Goal: Use online tool/utility

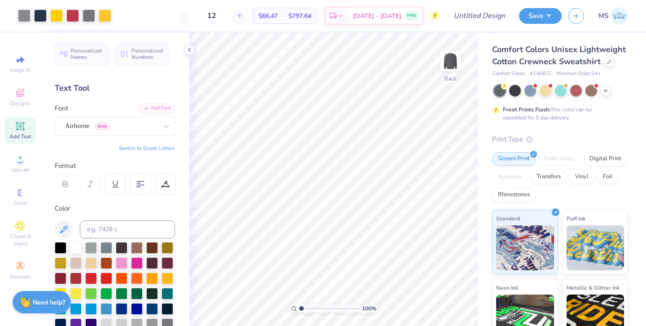
scroll to position [116, 0]
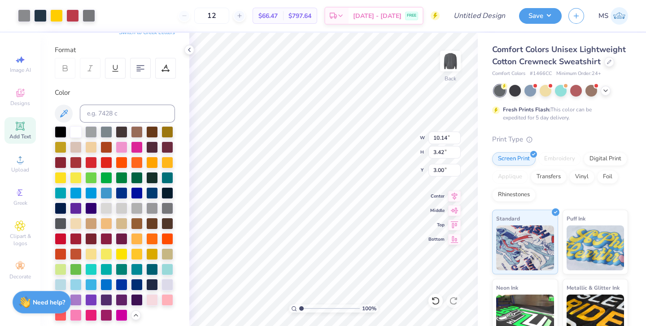
type input "1.29"
type input "3.00"
type input "0.48"
type input "3.18"
type input "3.00"
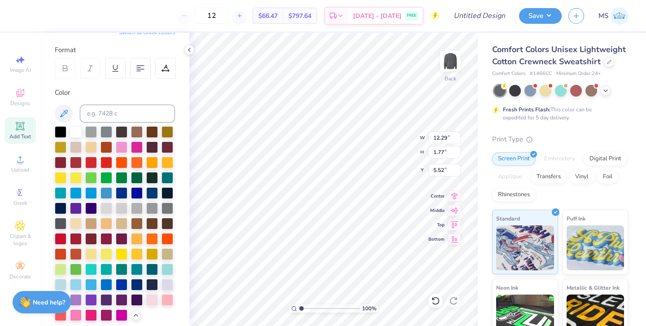
scroll to position [0, 0]
type input "12.85"
type input "4.32"
